Goal: Task Accomplishment & Management: Manage account settings

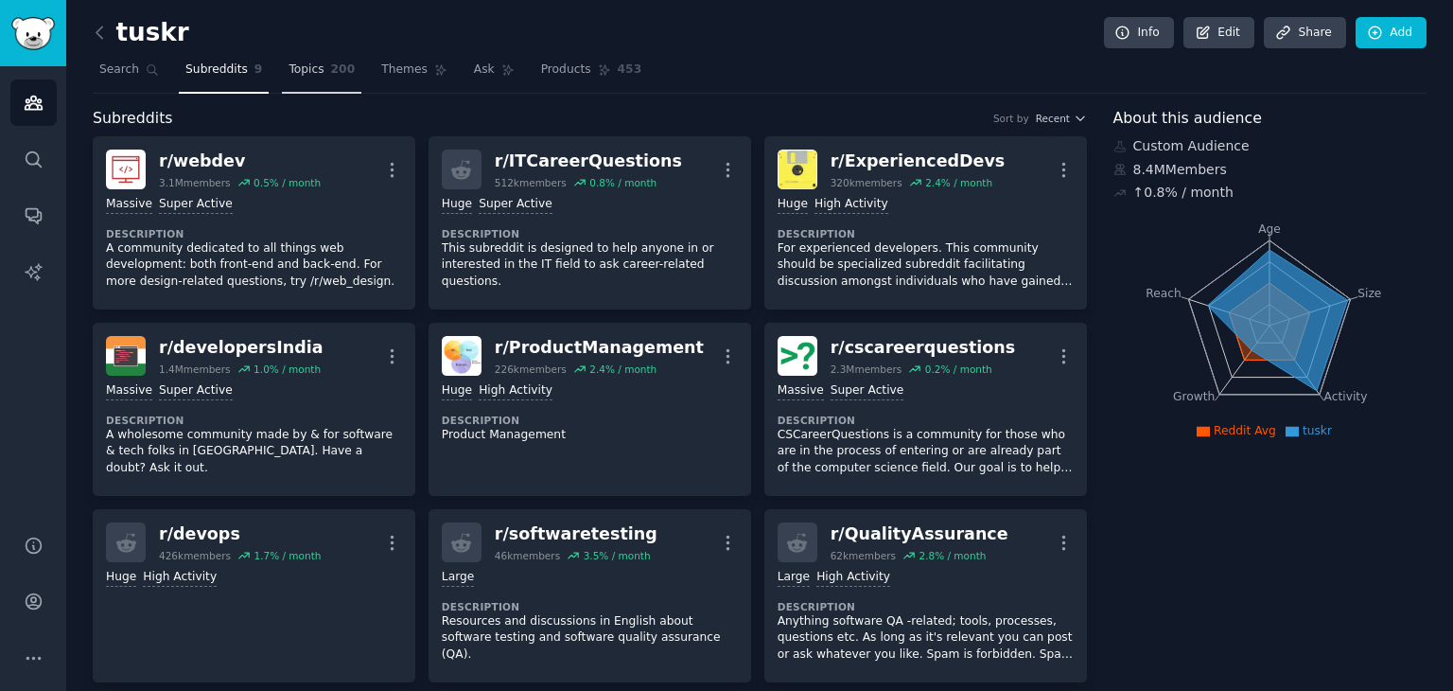
click at [314, 87] on link "Topics 200" at bounding box center [321, 74] width 79 height 39
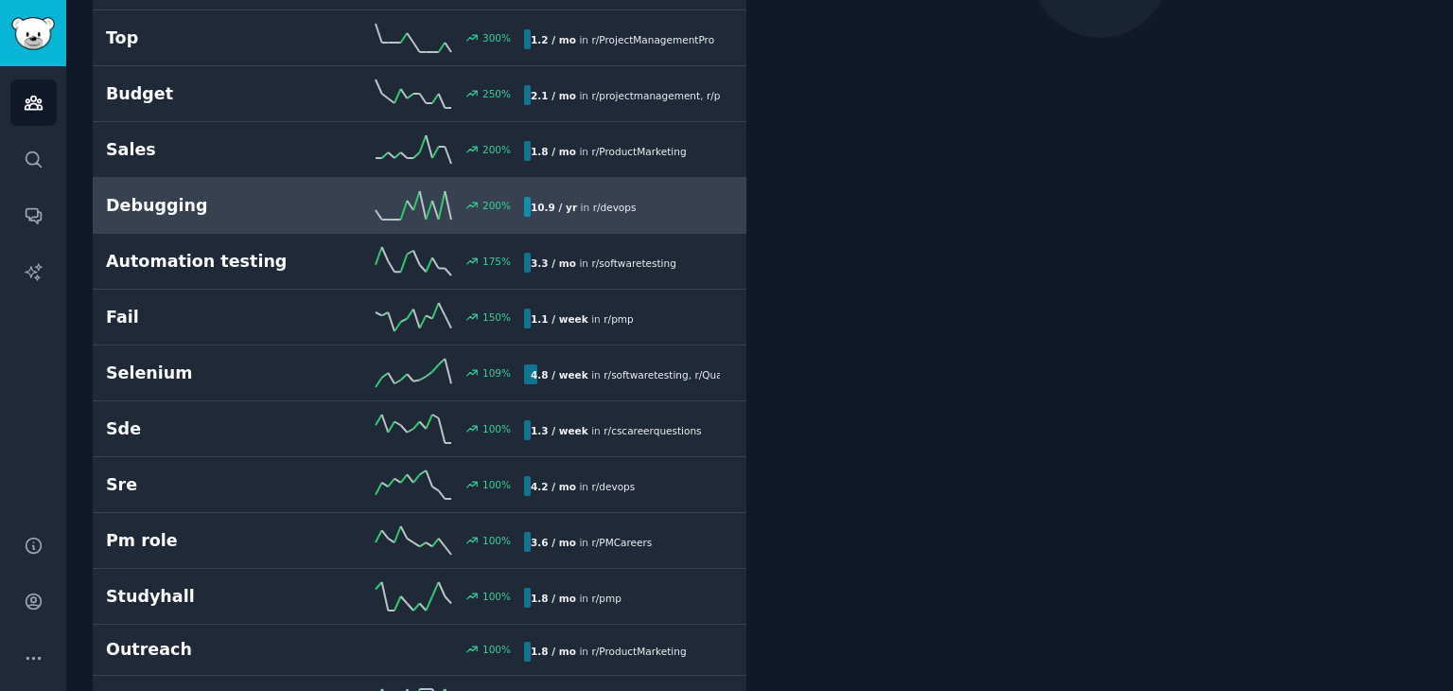
scroll to position [274, 0]
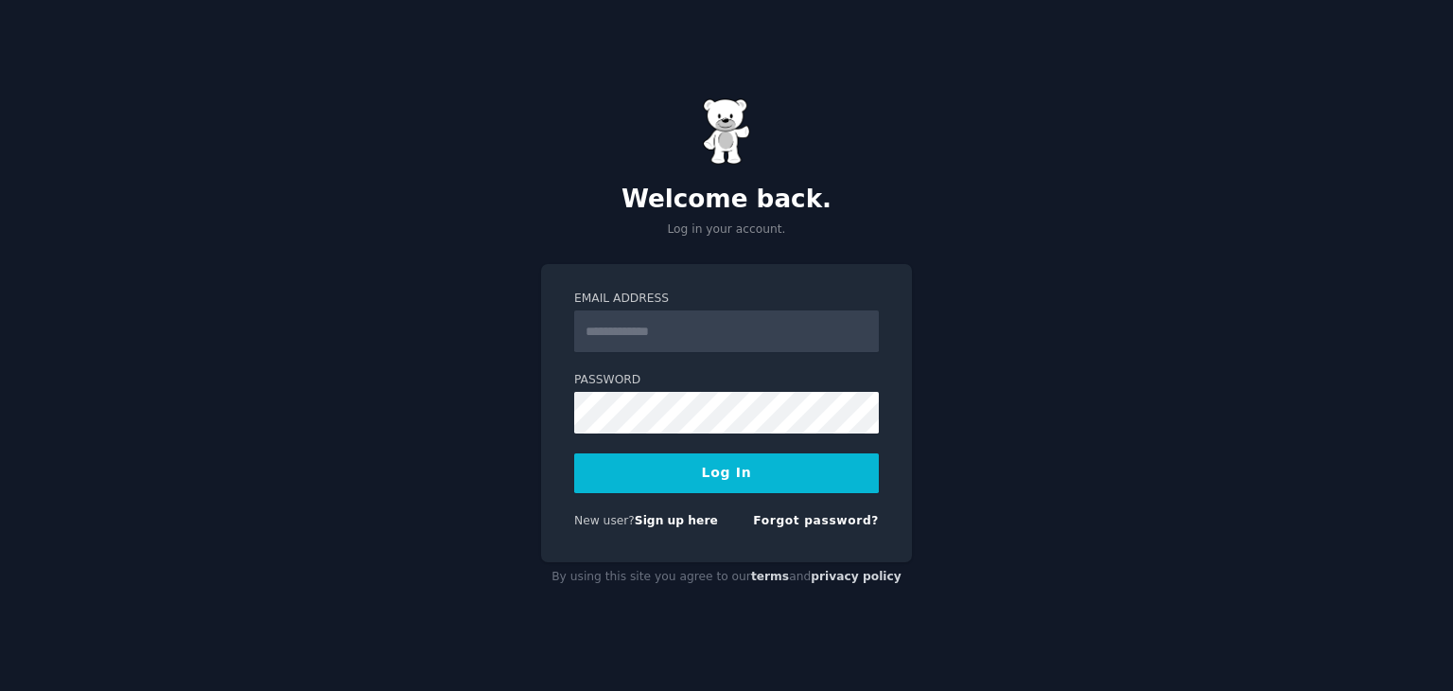
click at [945, 263] on div "Welcome back. Log in your account. Email Address Password Log In New user? Sign…" at bounding box center [726, 345] width 1453 height 691
click at [721, 342] on input "Email Address" at bounding box center [726, 331] width 305 height 42
type input "**********"
click at [666, 477] on button "Log In" at bounding box center [726, 473] width 305 height 40
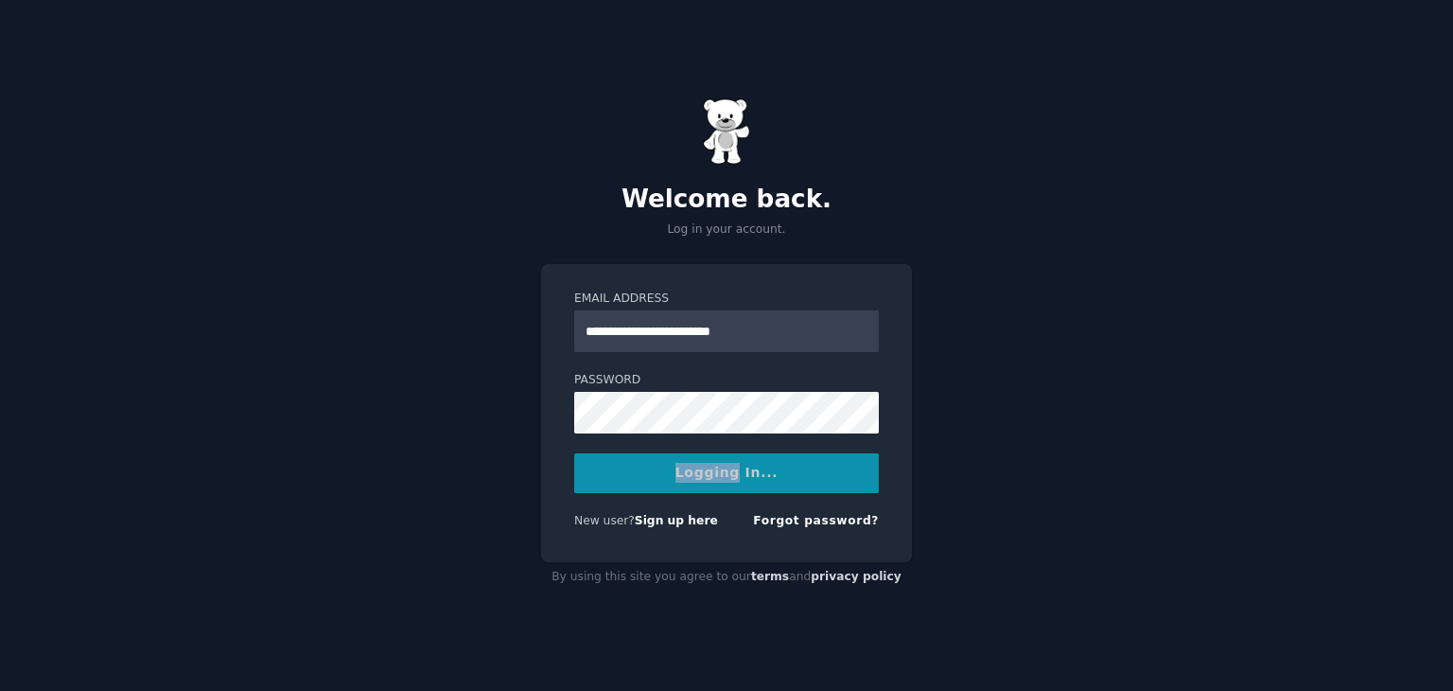
drag, startPoint x: 714, startPoint y: 385, endPoint x: 666, endPoint y: 477, distance: 103.7
click at [666, 477] on div "Logging In..." at bounding box center [726, 473] width 305 height 40
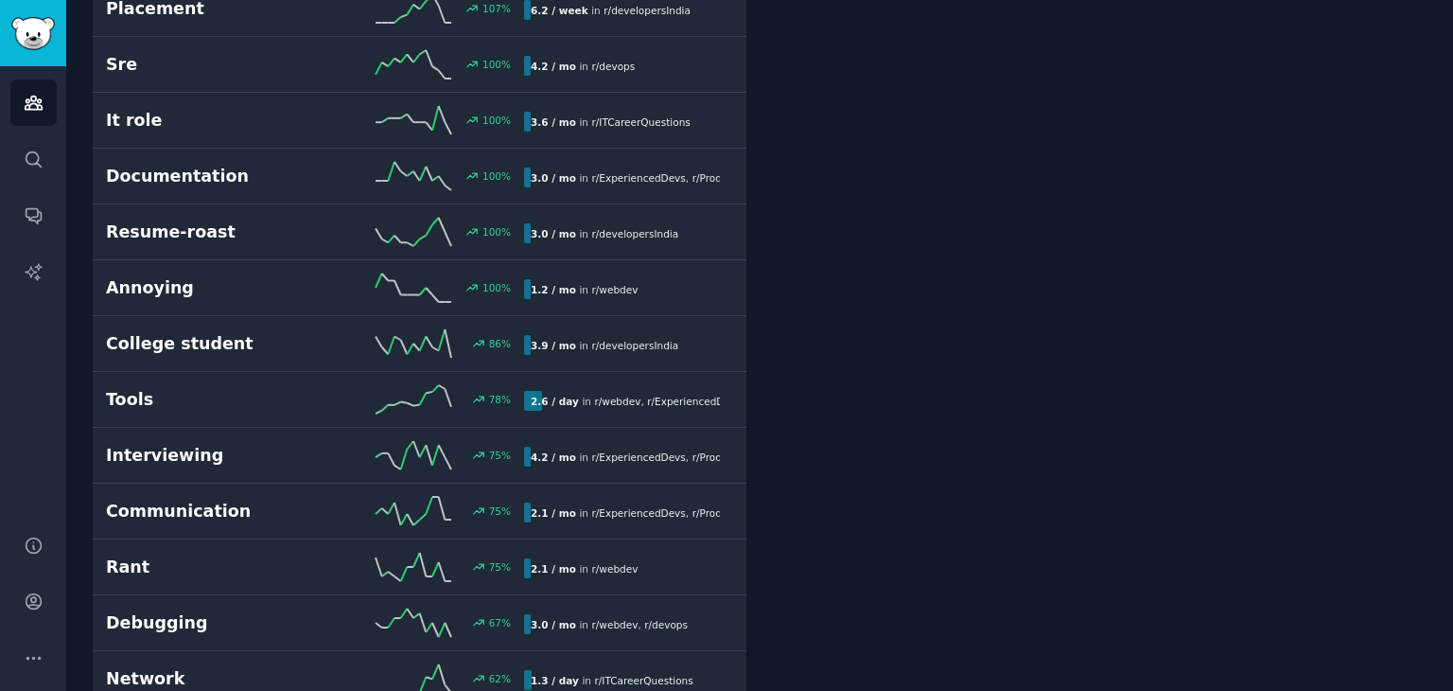
scroll to position [797, 0]
